Goal: Task Accomplishment & Management: Use online tool/utility

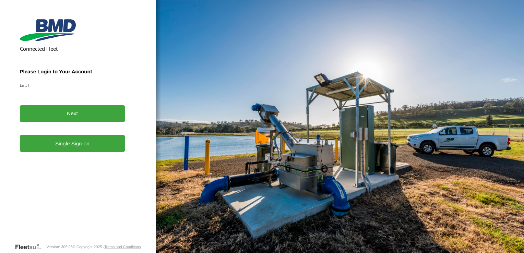
drag, startPoint x: 0, startPoint y: 0, endPoint x: 54, endPoint y: 97, distance: 110.7
click at [54, 97] on input "Email" at bounding box center [72, 94] width 105 height 12
type input "**********"
click at [80, 110] on button "Next" at bounding box center [72, 113] width 105 height 17
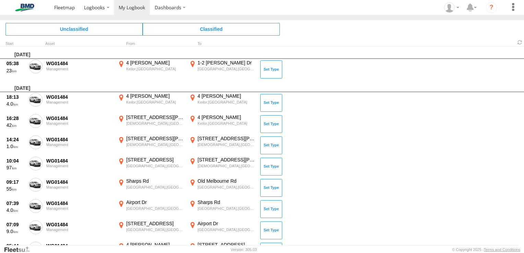
click at [0, 0] on span at bounding box center [0, 0] width 0 height 0
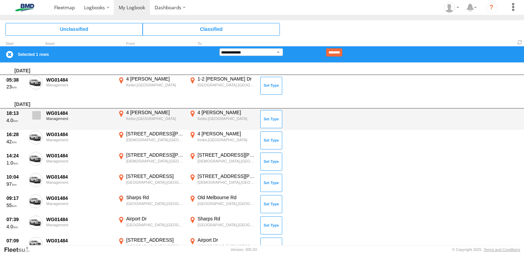
click at [34, 115] on span at bounding box center [36, 115] width 9 height 9
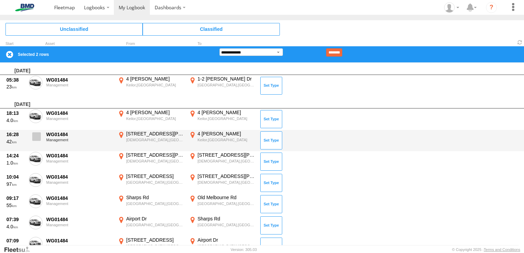
drag, startPoint x: 38, startPoint y: 134, endPoint x: 39, endPoint y: 138, distance: 4.2
click at [39, 134] on span at bounding box center [36, 136] width 9 height 9
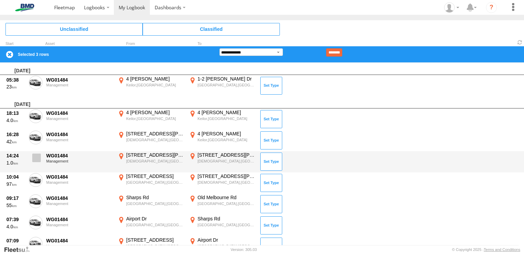
click at [38, 156] on span at bounding box center [36, 158] width 9 height 9
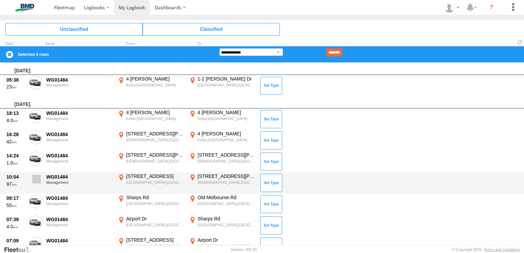
drag, startPoint x: 38, startPoint y: 176, endPoint x: 38, endPoint y: 191, distance: 15.1
click at [38, 177] on span at bounding box center [36, 179] width 9 height 9
drag, startPoint x: 37, startPoint y: 198, endPoint x: 48, endPoint y: 188, distance: 14.3
click at [0, 0] on span at bounding box center [0, 0] width 0 height 0
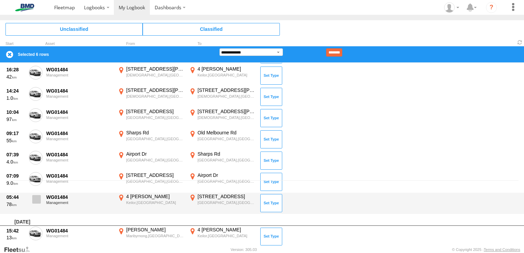
scroll to position [69, 0]
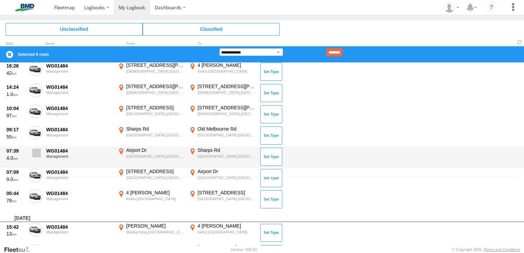
click at [35, 154] on span at bounding box center [36, 153] width 9 height 9
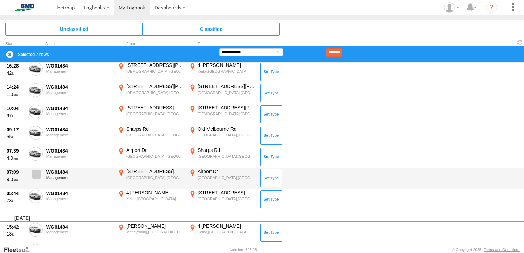
click at [37, 179] on label at bounding box center [36, 176] width 14 height 16
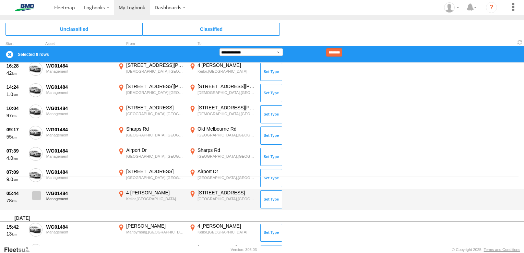
click at [35, 194] on span at bounding box center [36, 195] width 9 height 9
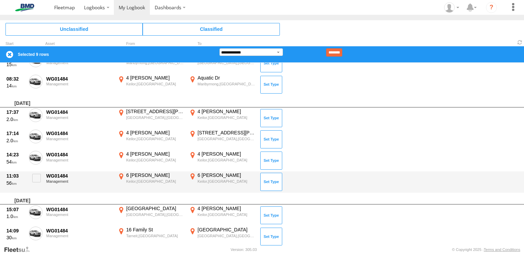
scroll to position [377, 0]
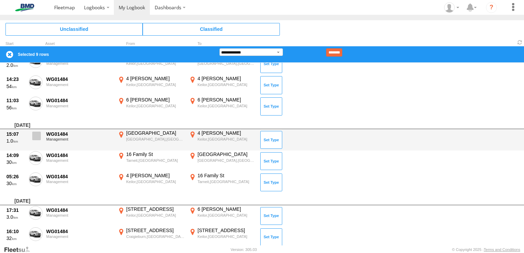
click at [39, 134] on span at bounding box center [36, 136] width 9 height 9
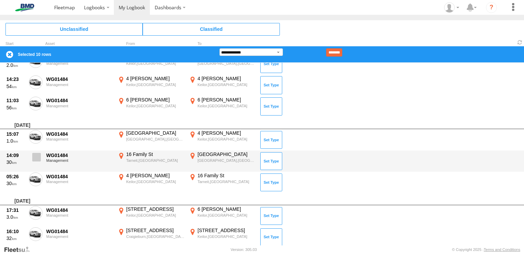
click at [34, 157] on span at bounding box center [36, 157] width 9 height 9
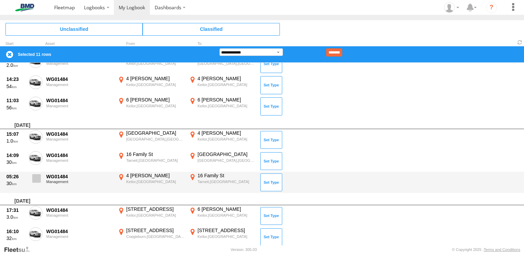
click at [36, 179] on span at bounding box center [36, 178] width 9 height 9
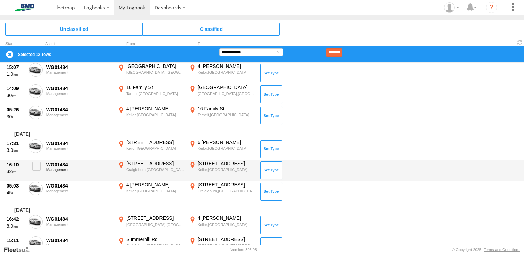
scroll to position [446, 0]
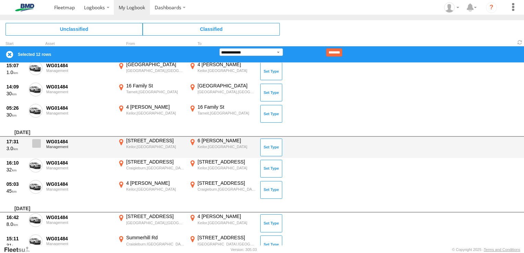
click at [38, 143] on span at bounding box center [36, 143] width 9 height 9
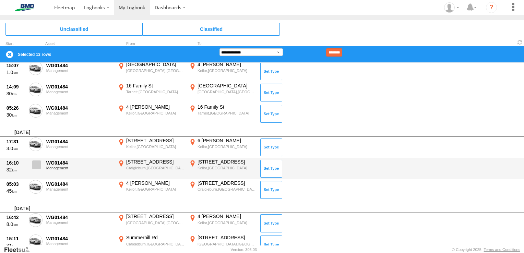
click at [36, 165] on span at bounding box center [36, 165] width 9 height 9
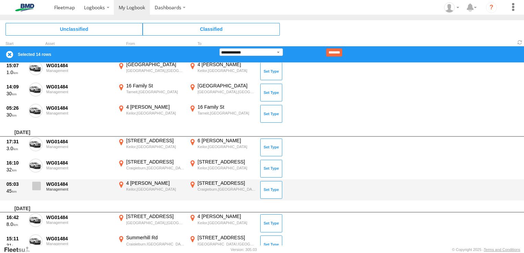
click at [36, 190] on label at bounding box center [36, 188] width 14 height 16
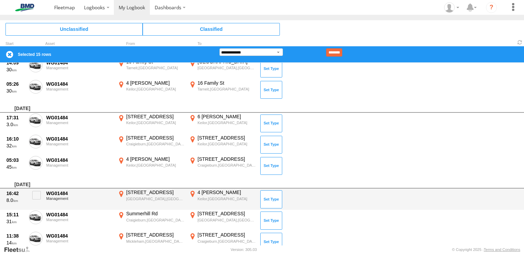
scroll to position [480, 0]
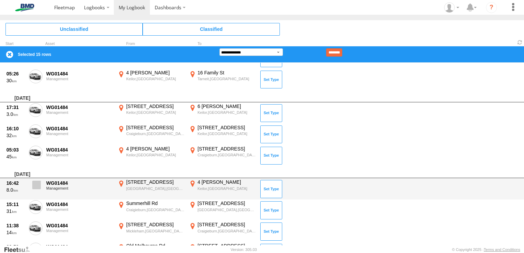
click at [35, 184] on span at bounding box center [36, 185] width 9 height 9
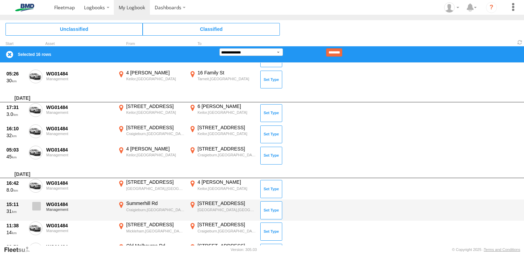
click at [37, 208] on span at bounding box center [36, 206] width 9 height 9
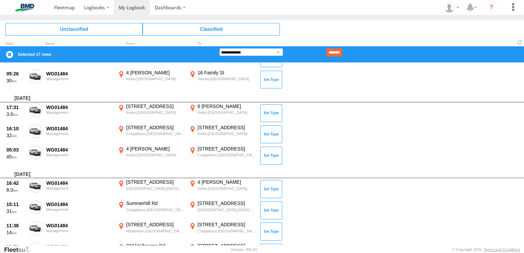
scroll to position [515, 0]
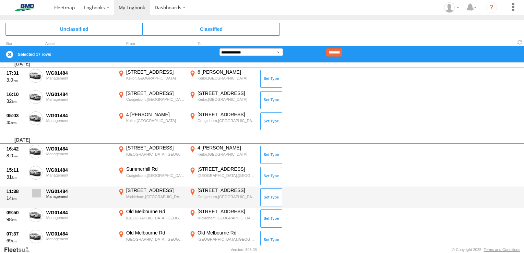
click at [37, 190] on span at bounding box center [36, 193] width 9 height 9
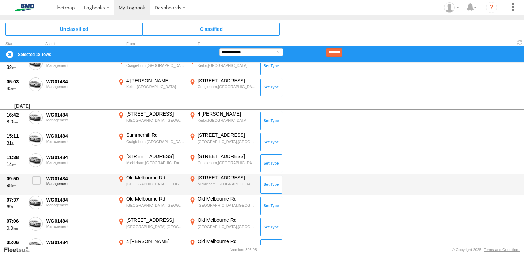
scroll to position [549, 0]
click at [37, 177] on span at bounding box center [36, 180] width 9 height 9
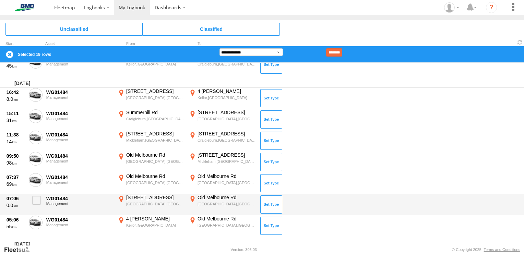
scroll to position [583, 0]
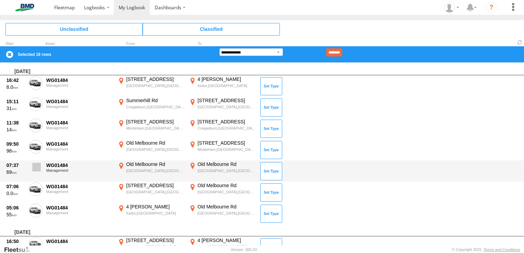
click at [37, 165] on span at bounding box center [36, 167] width 9 height 9
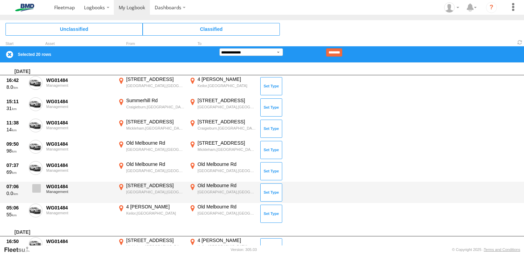
click at [36, 186] on span at bounding box center [36, 188] width 9 height 9
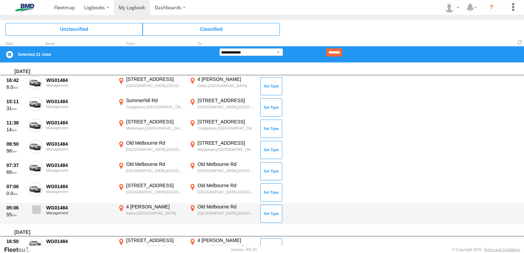
click at [39, 205] on span at bounding box center [36, 209] width 9 height 9
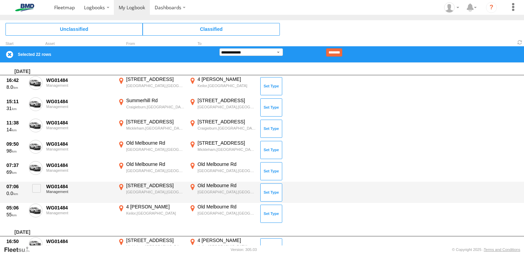
scroll to position [652, 0]
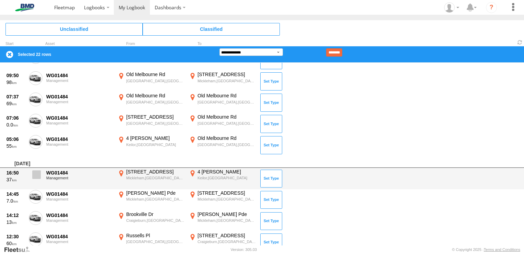
click at [37, 175] on span at bounding box center [36, 174] width 9 height 9
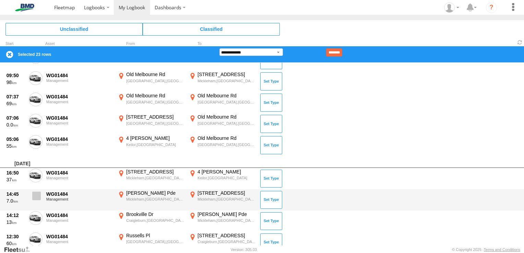
click at [36, 194] on span at bounding box center [36, 196] width 9 height 9
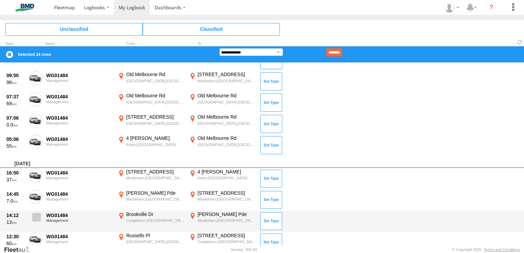
click at [37, 213] on span at bounding box center [36, 217] width 9 height 9
drag, startPoint x: 37, startPoint y: 236, endPoint x: 51, endPoint y: 217, distance: 23.3
click at [0, 0] on span at bounding box center [0, 0] width 0 height 0
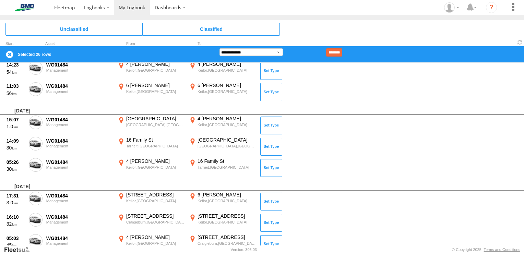
scroll to position [892, 0]
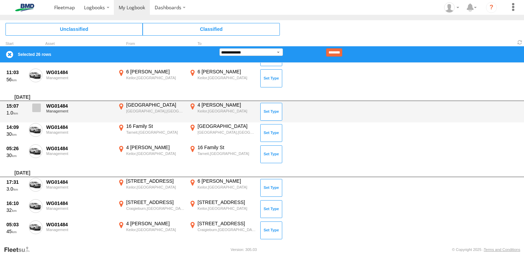
click at [36, 109] on span at bounding box center [36, 108] width 9 height 9
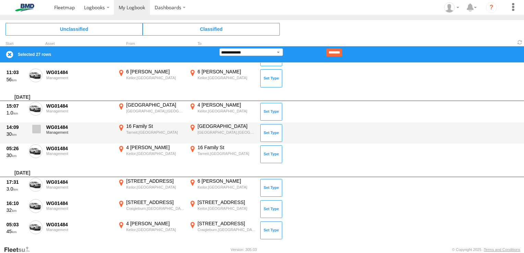
click at [41, 127] on label at bounding box center [36, 131] width 14 height 16
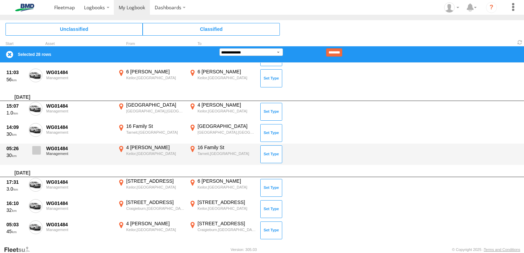
click at [38, 149] on span at bounding box center [36, 150] width 9 height 9
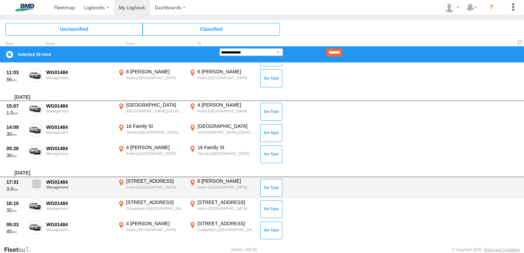
click at [39, 183] on span at bounding box center [36, 184] width 9 height 9
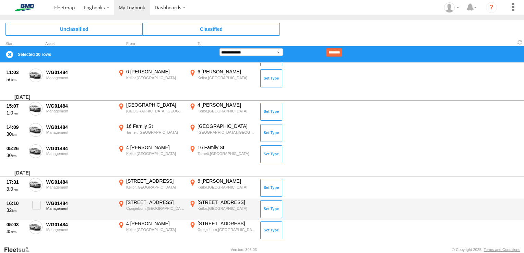
drag, startPoint x: 37, startPoint y: 202, endPoint x: 36, endPoint y: 215, distance: 12.7
click at [37, 203] on span at bounding box center [36, 205] width 9 height 9
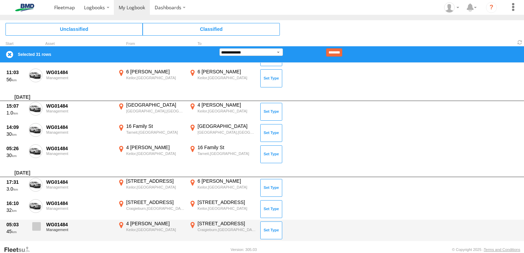
click at [36, 222] on span at bounding box center [36, 226] width 9 height 9
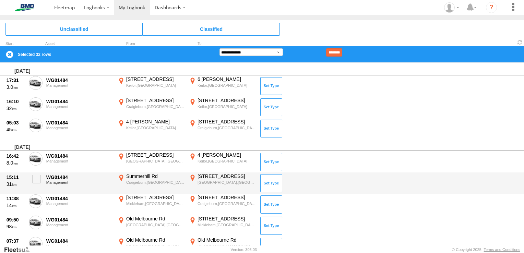
scroll to position [995, 0]
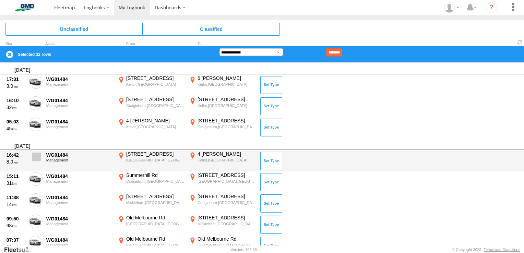
click at [40, 153] on span at bounding box center [36, 157] width 9 height 9
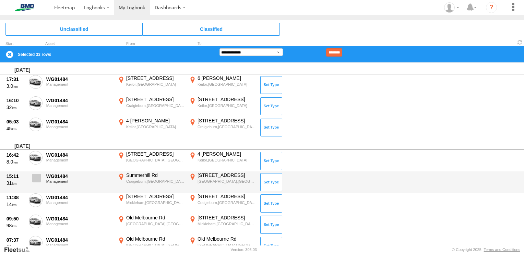
click at [41, 175] on label at bounding box center [36, 180] width 14 height 16
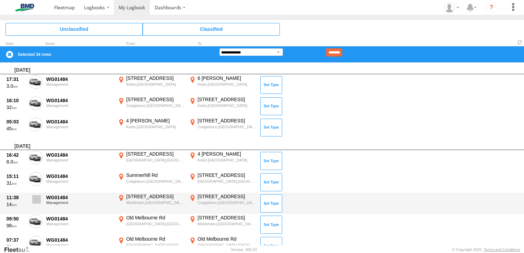
click at [34, 198] on span at bounding box center [36, 199] width 9 height 9
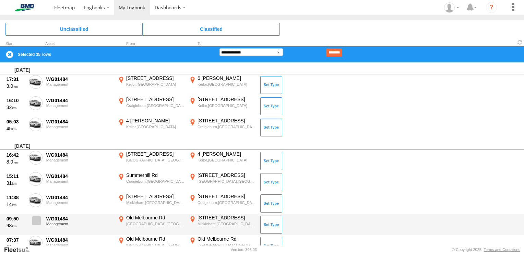
click at [37, 222] on span at bounding box center [36, 220] width 9 height 9
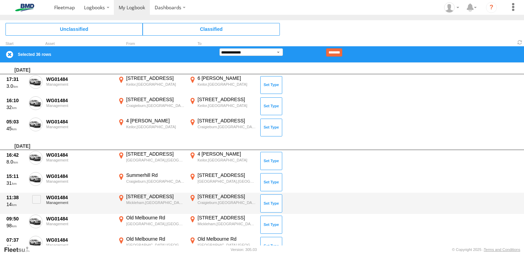
drag, startPoint x: 37, startPoint y: 239, endPoint x: 92, endPoint y: 202, distance: 66.2
click at [0, 0] on span at bounding box center [0, 0] width 0 height 0
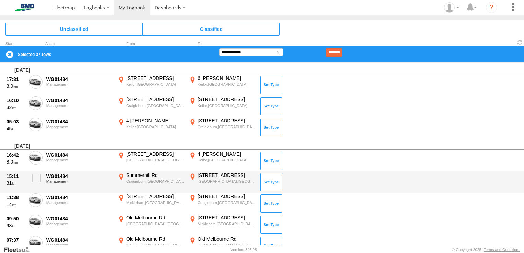
scroll to position [1063, 0]
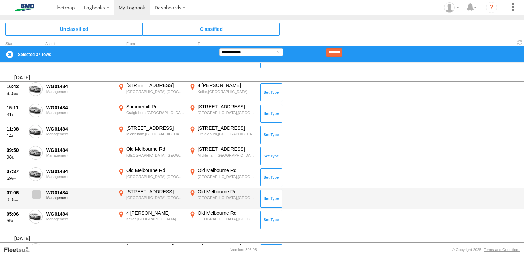
click at [37, 192] on span at bounding box center [36, 194] width 9 height 9
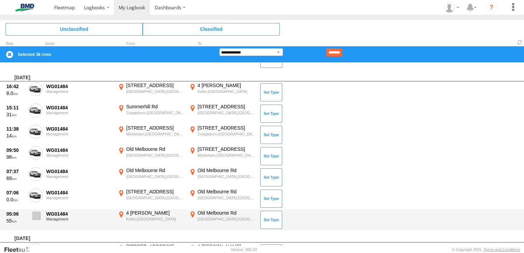
click at [34, 223] on label at bounding box center [36, 218] width 14 height 16
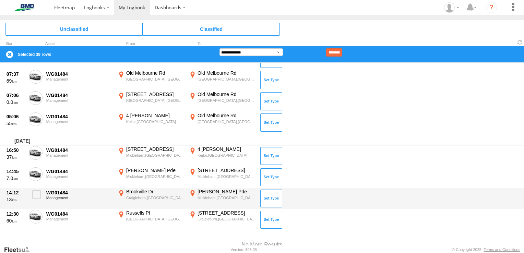
scroll to position [1166, 0]
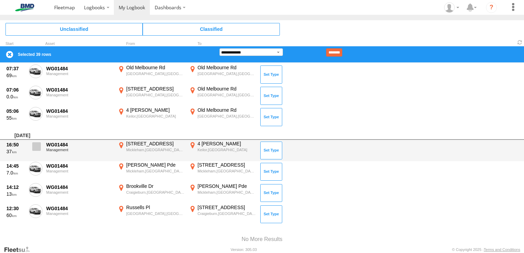
click at [37, 145] on span at bounding box center [36, 146] width 9 height 9
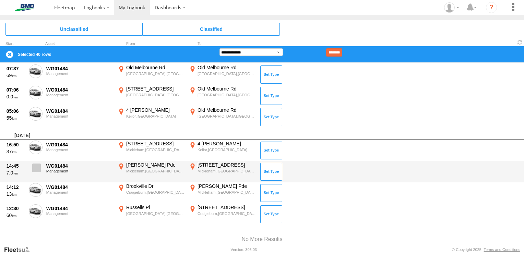
click at [37, 169] on span at bounding box center [36, 168] width 9 height 9
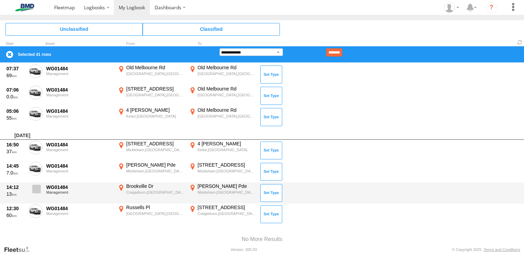
click at [37, 187] on span at bounding box center [36, 189] width 9 height 9
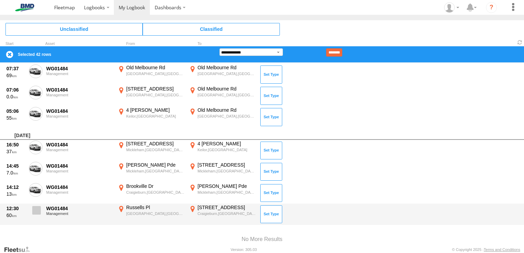
click at [36, 209] on span at bounding box center [36, 210] width 9 height 9
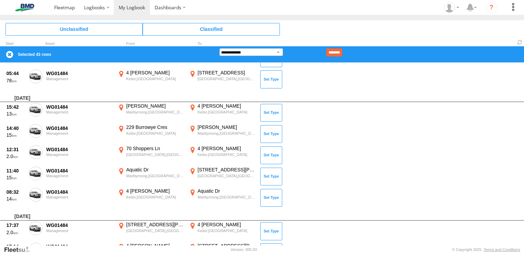
scroll to position [0, 0]
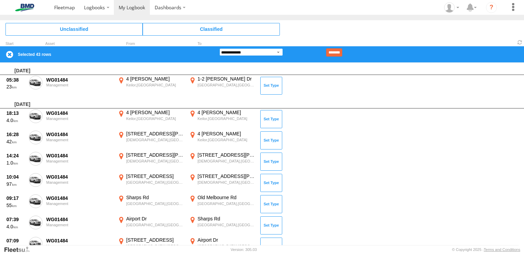
click at [281, 51] on select "**********" at bounding box center [251, 52] width 63 height 8
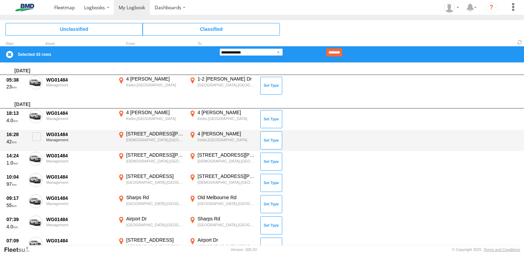
select select "******"
click at [220, 48] on select "**********" at bounding box center [251, 52] width 63 height 8
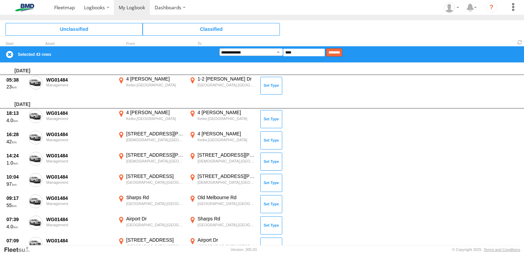
type input "****"
click at [342, 53] on input "********" at bounding box center [334, 52] width 16 height 8
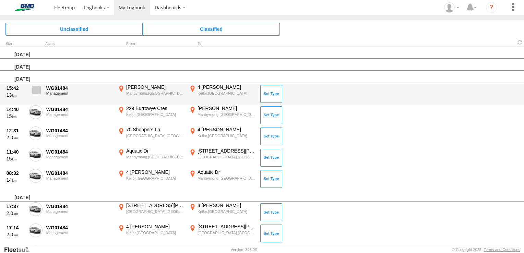
click at [33, 87] on span at bounding box center [36, 90] width 9 height 9
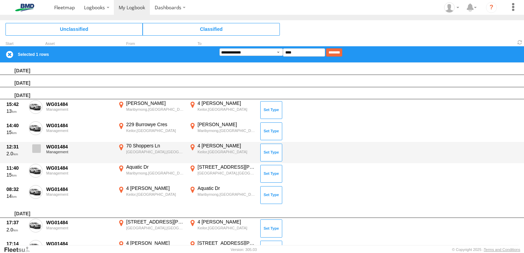
drag, startPoint x: 38, startPoint y: 127, endPoint x: 41, endPoint y: 142, distance: 15.7
click at [0, 0] on span at bounding box center [0, 0] width 0 height 0
click at [39, 148] on span at bounding box center [36, 148] width 9 height 9
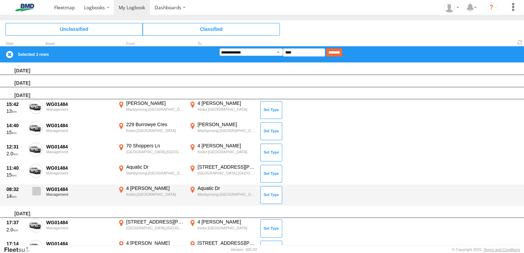
drag, startPoint x: 36, startPoint y: 169, endPoint x: 36, endPoint y: 186, distance: 17.2
click at [0, 0] on span at bounding box center [0, 0] width 0 height 0
drag, startPoint x: 36, startPoint y: 187, endPoint x: 95, endPoint y: 165, distance: 62.6
click at [36, 187] on span at bounding box center [36, 191] width 9 height 9
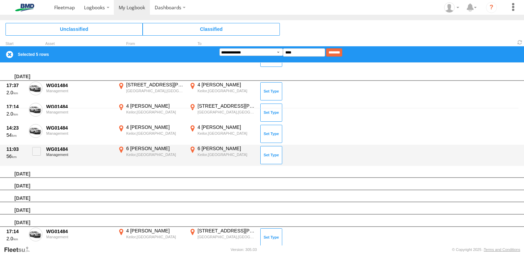
scroll to position [103, 0]
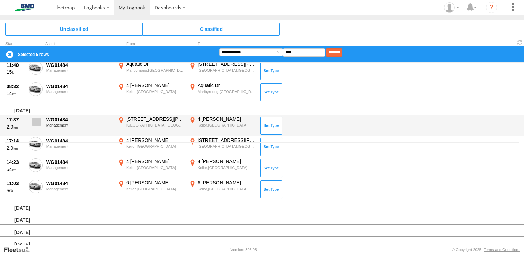
drag, startPoint x: 36, startPoint y: 122, endPoint x: 36, endPoint y: 137, distance: 14.4
click at [36, 122] on span at bounding box center [36, 122] width 9 height 9
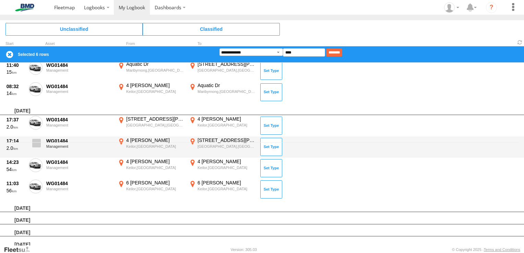
click at [36, 141] on span at bounding box center [36, 143] width 9 height 9
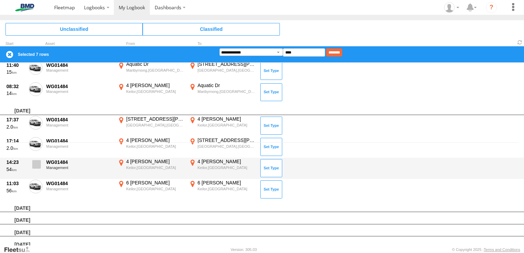
click at [37, 167] on span at bounding box center [36, 164] width 9 height 9
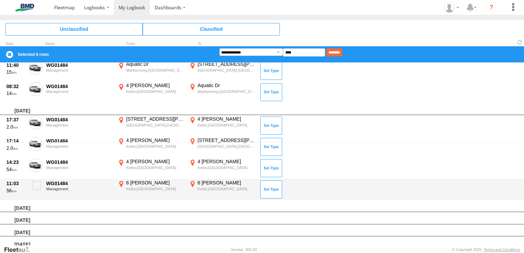
click at [39, 183] on span at bounding box center [36, 185] width 9 height 9
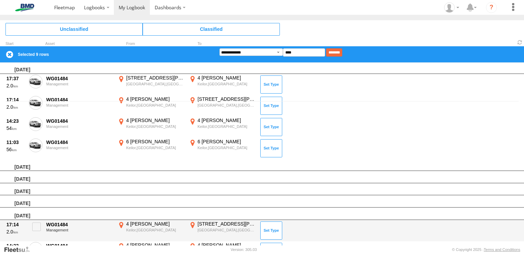
scroll to position [206, 0]
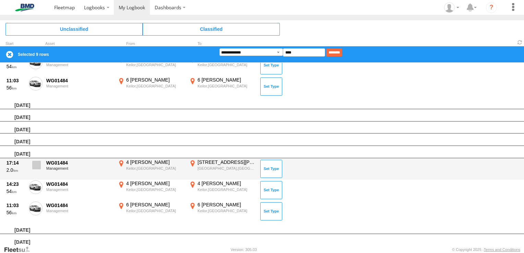
click at [34, 165] on span at bounding box center [36, 165] width 9 height 9
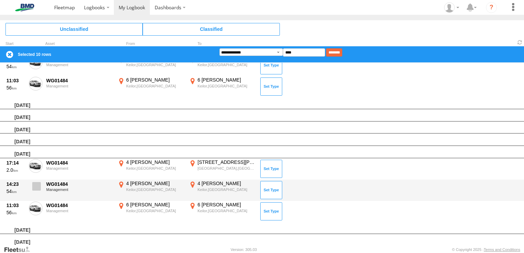
click at [35, 183] on span at bounding box center [36, 186] width 9 height 9
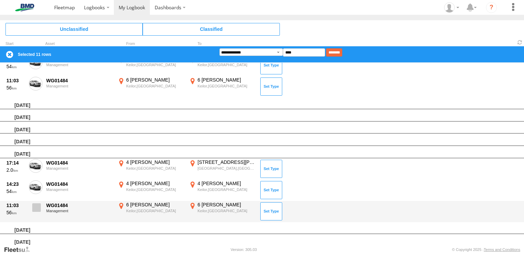
click at [34, 212] on label at bounding box center [36, 210] width 14 height 16
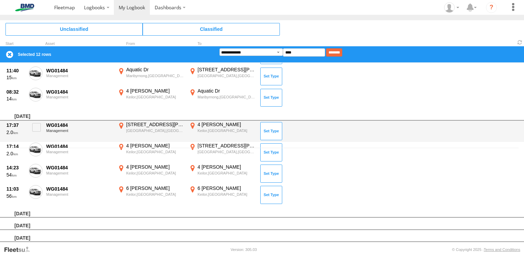
scroll to position [0, 0]
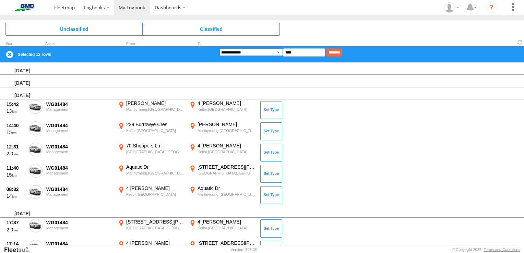
click at [279, 49] on select "**********" at bounding box center [251, 52] width 63 height 8
select select "**"
click at [220, 48] on select "**********" at bounding box center [251, 52] width 63 height 8
click at [342, 49] on input "********" at bounding box center [334, 52] width 16 height 8
